Goal: Task Accomplishment & Management: Use online tool/utility

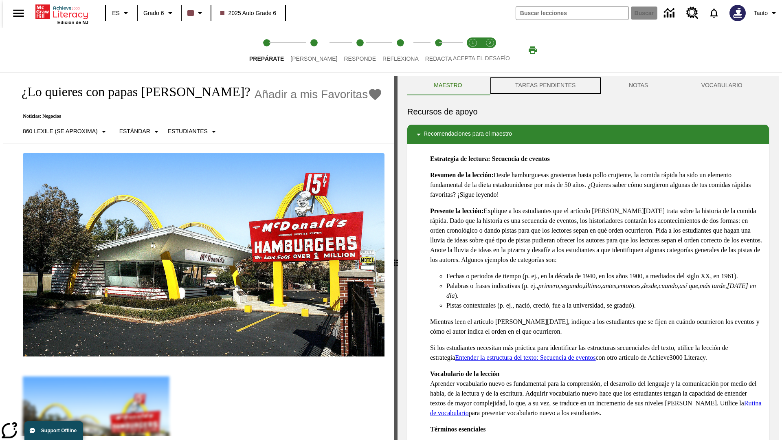
click at [545, 86] on button "TAREAS PENDIENTES" at bounding box center [546, 86] width 114 height 20
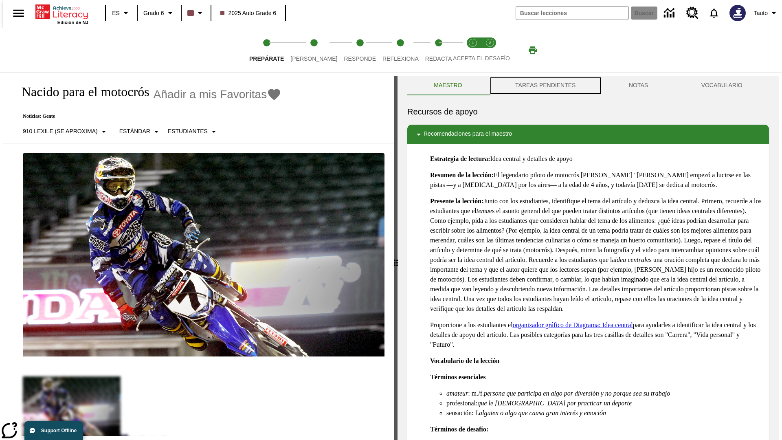
click at [545, 86] on button "TAREAS PENDIENTES" at bounding box center [546, 86] width 114 height 20
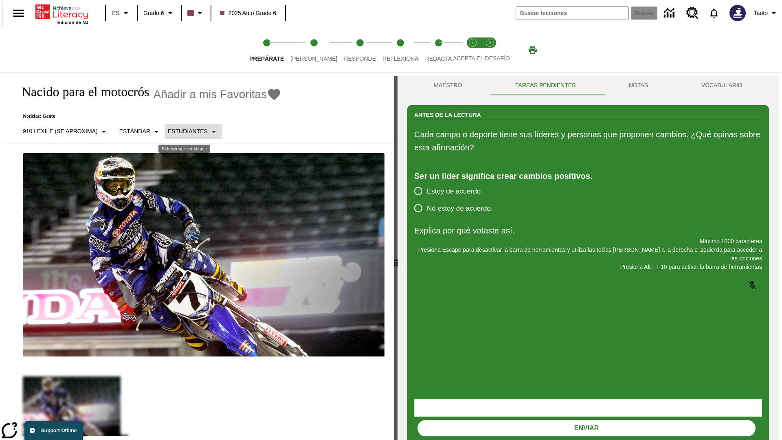
click at [187, 131] on p "Estudiantes" at bounding box center [188, 131] width 40 height 9
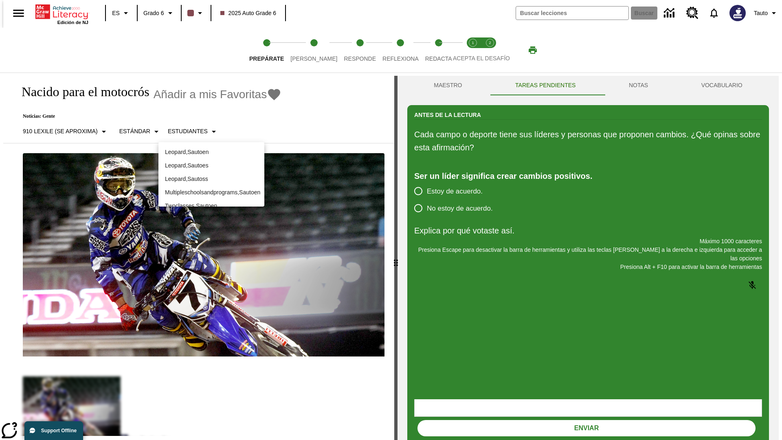
click at [211, 165] on p "Leopard , Sautoes" at bounding box center [211, 165] width 93 height 9
